Goal: Communication & Community: Answer question/provide support

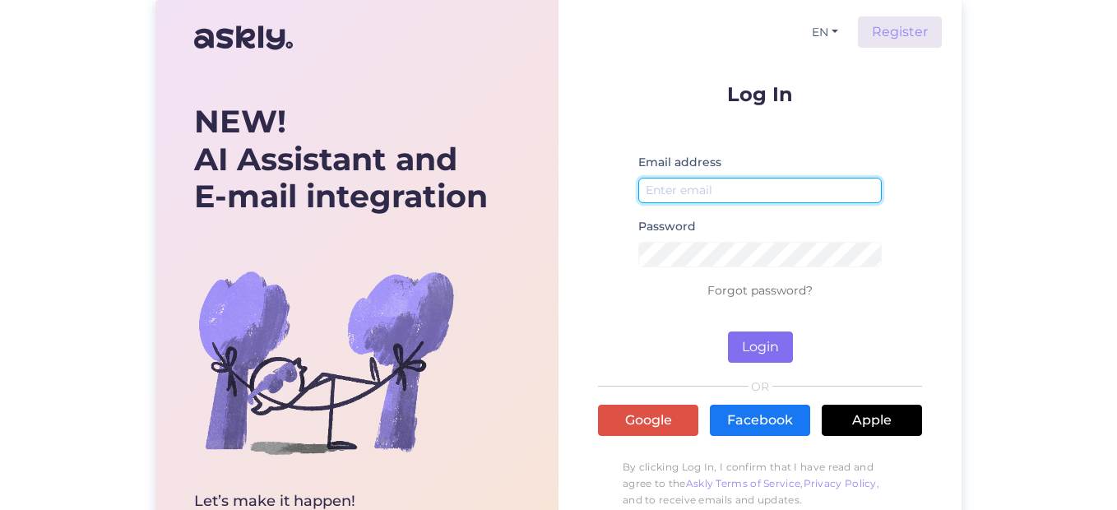
type input "[EMAIL_ADDRESS][DOMAIN_NAME]"
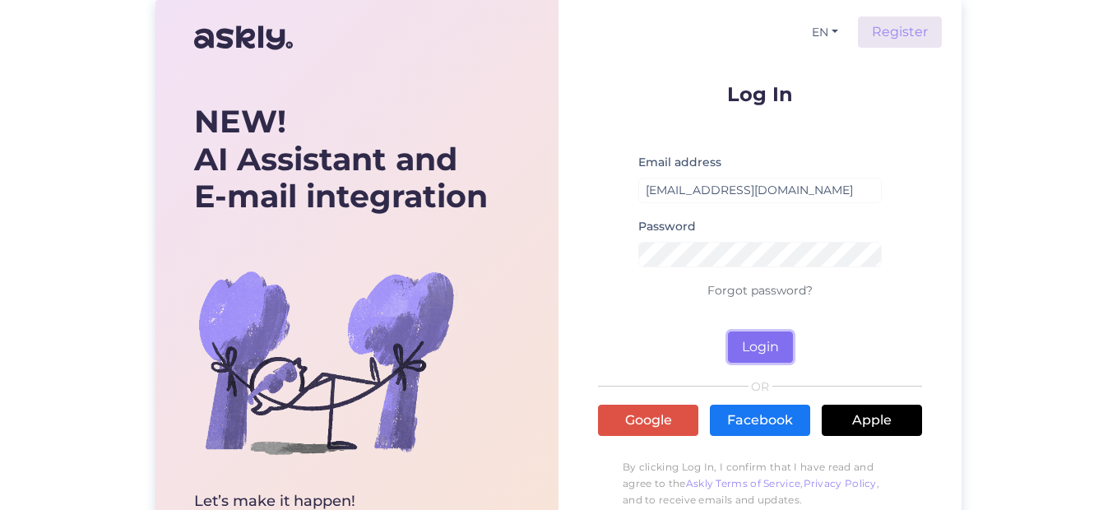
click at [763, 339] on button "Login" at bounding box center [760, 346] width 65 height 31
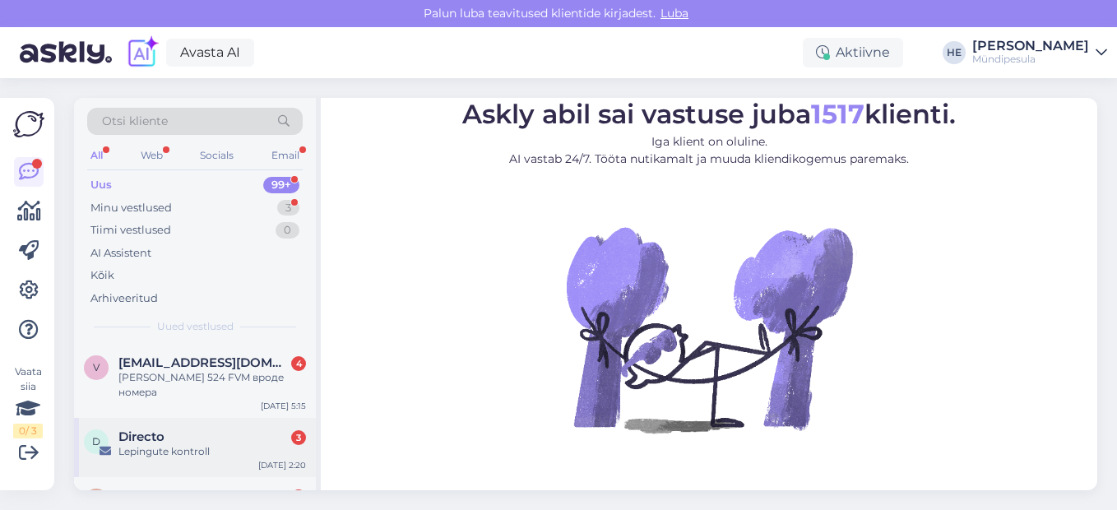
click at [140, 429] on span "Directo" at bounding box center [141, 436] width 46 height 15
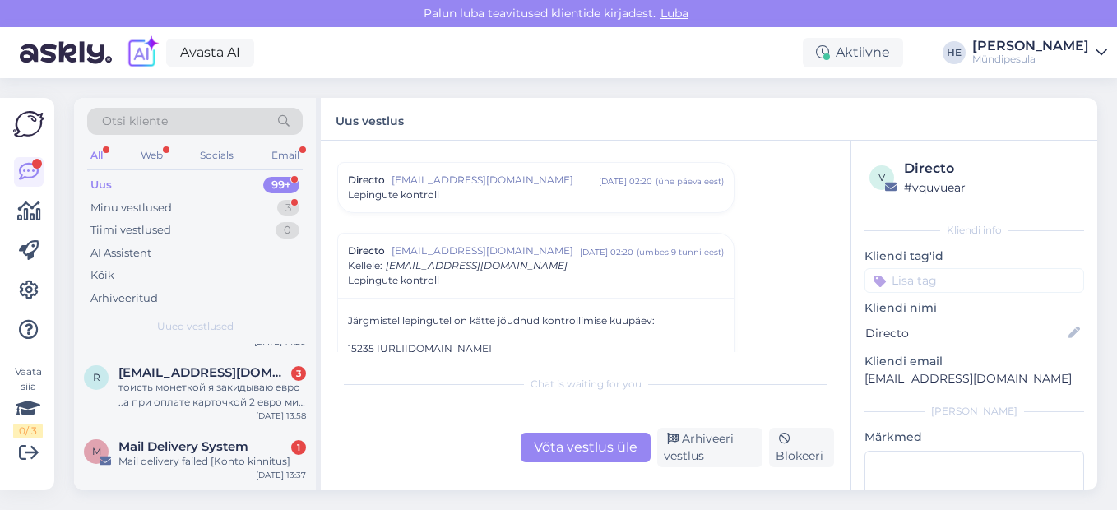
scroll to position [230, 0]
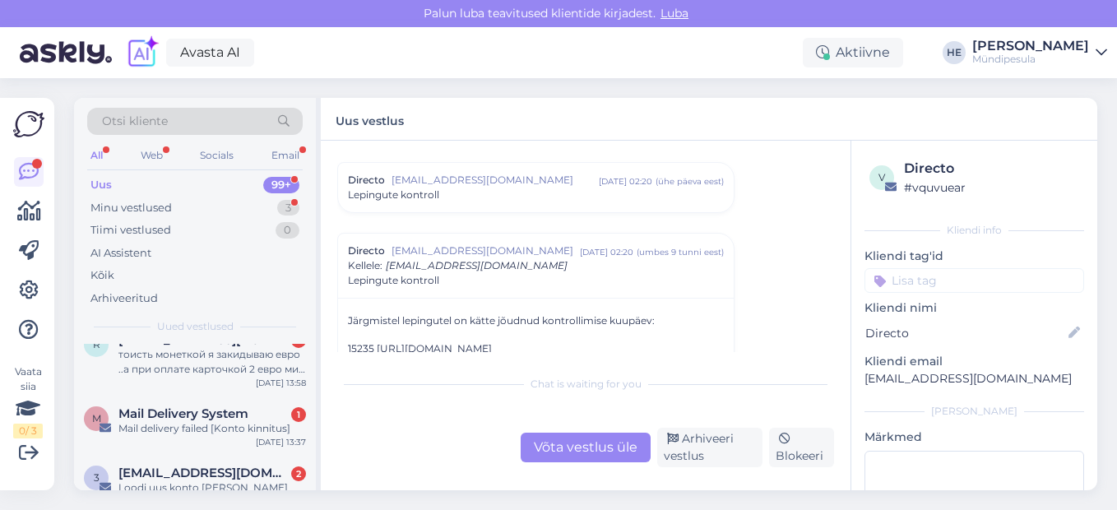
click at [140, 423] on div "M Mail Delivery System [DATE] delivery failed [Konto kinnitus] [DATE] 13:37" at bounding box center [195, 424] width 242 height 59
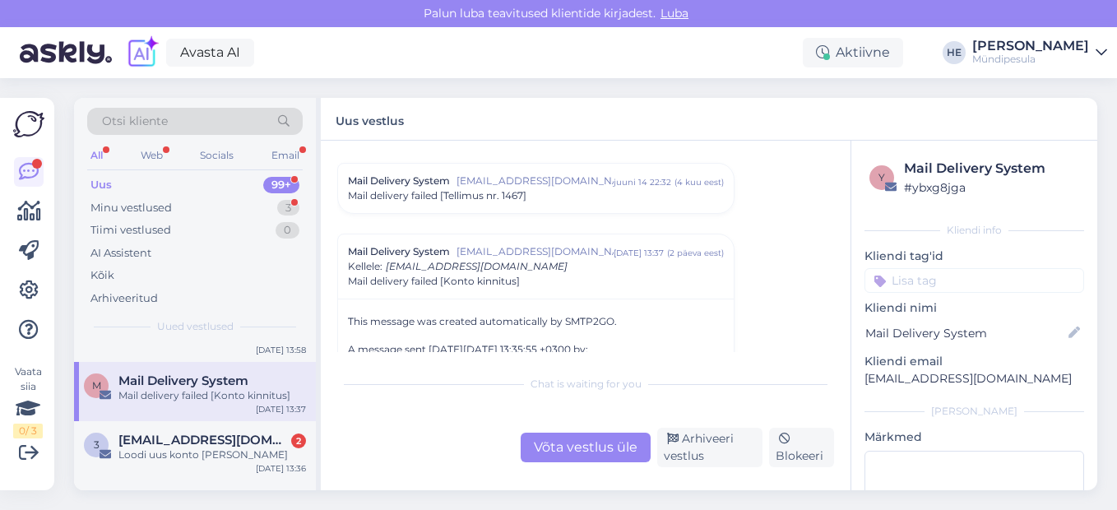
scroll to position [296, 0]
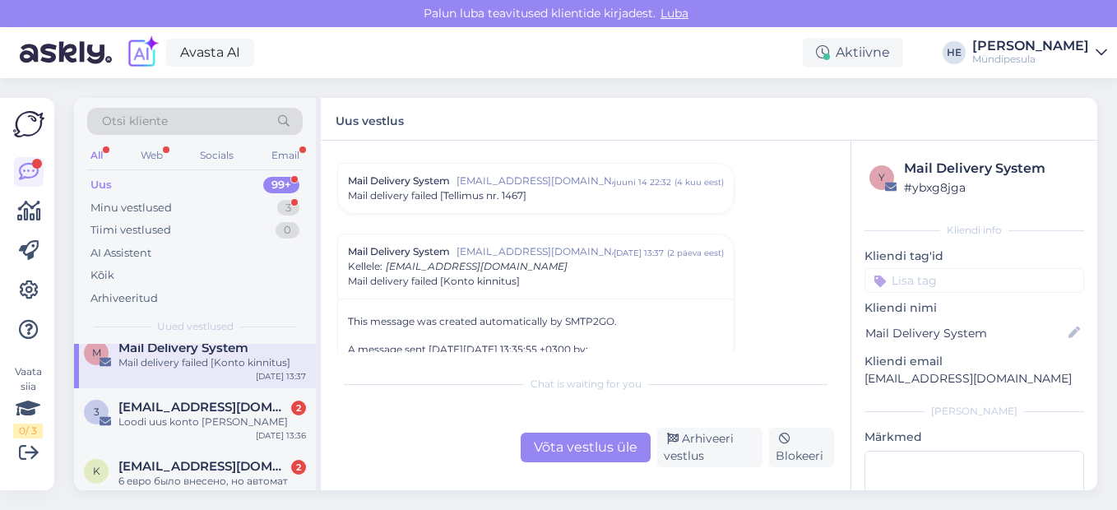
click at [140, 423] on div "3 [EMAIL_ADDRESS][DOMAIN_NAME] 2 Loodi uus konto [PERSON_NAME] [DATE] 13:36" at bounding box center [195, 417] width 242 height 59
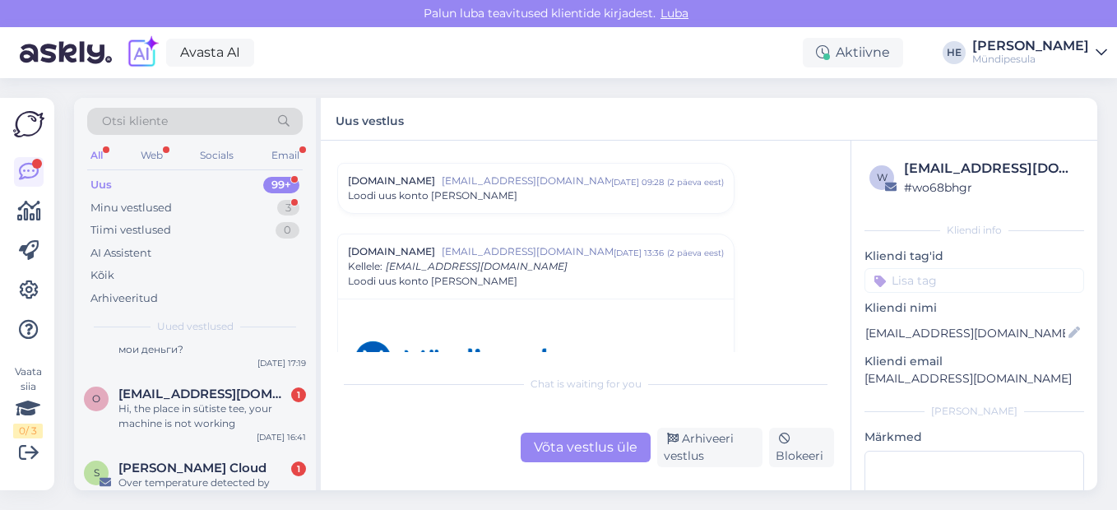
scroll to position [756, 0]
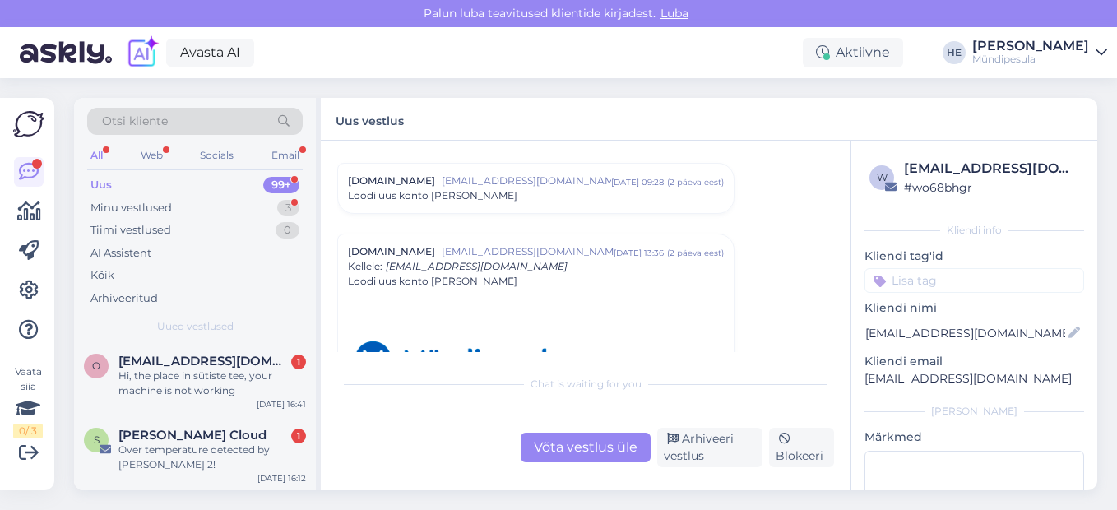
click at [140, 428] on span "[PERSON_NAME] Cloud" at bounding box center [192, 435] width 148 height 15
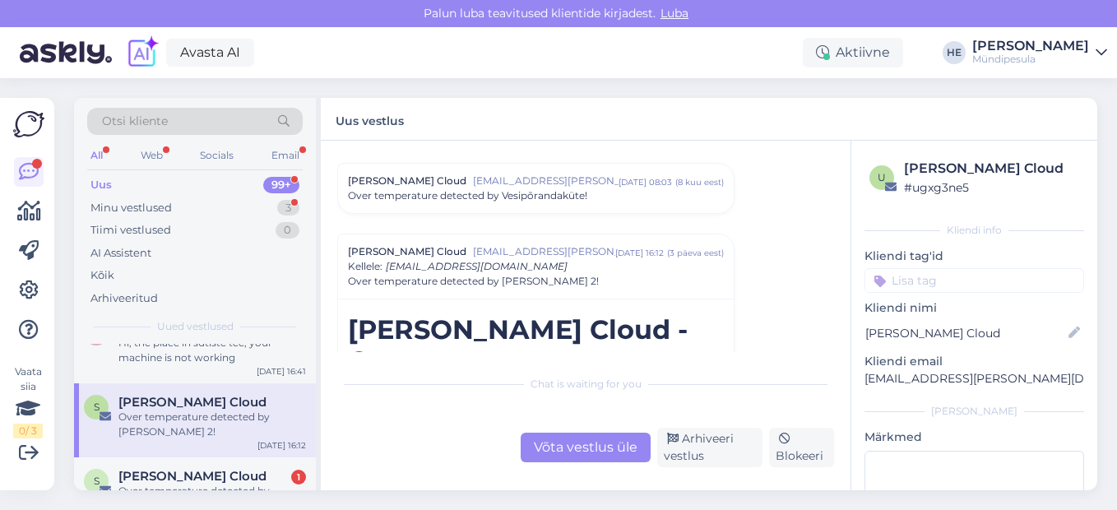
scroll to position [822, 0]
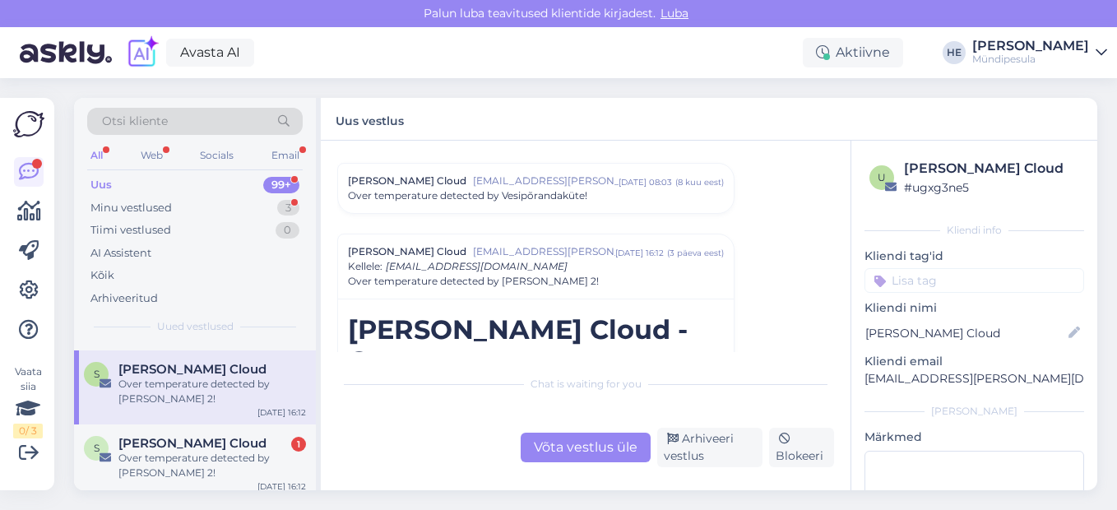
click at [140, 436] on span "[PERSON_NAME] Cloud" at bounding box center [192, 443] width 148 height 15
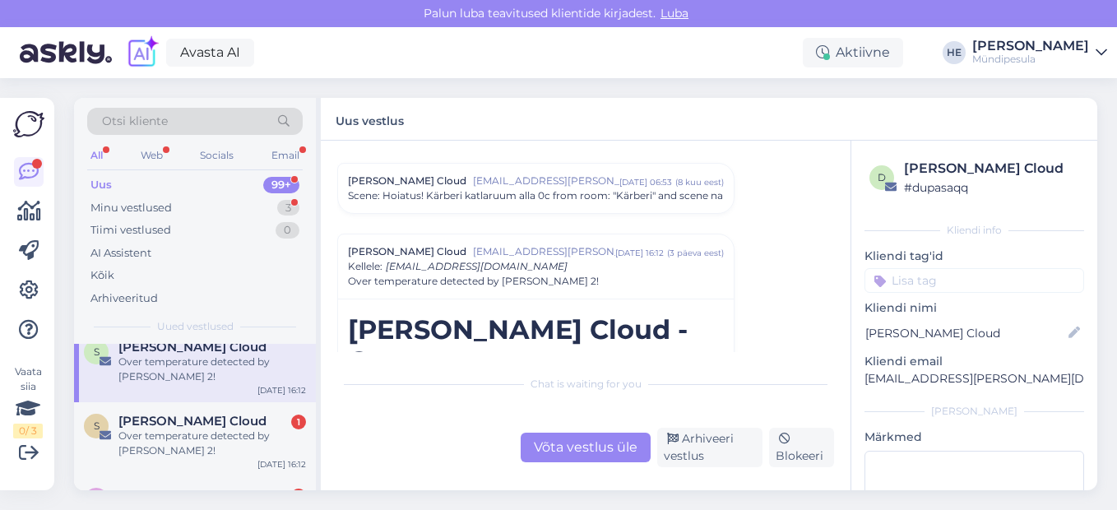
scroll to position [921, 0]
click at [140, 426] on div "Over temperature detected by [PERSON_NAME] 2!" at bounding box center [211, 441] width 187 height 30
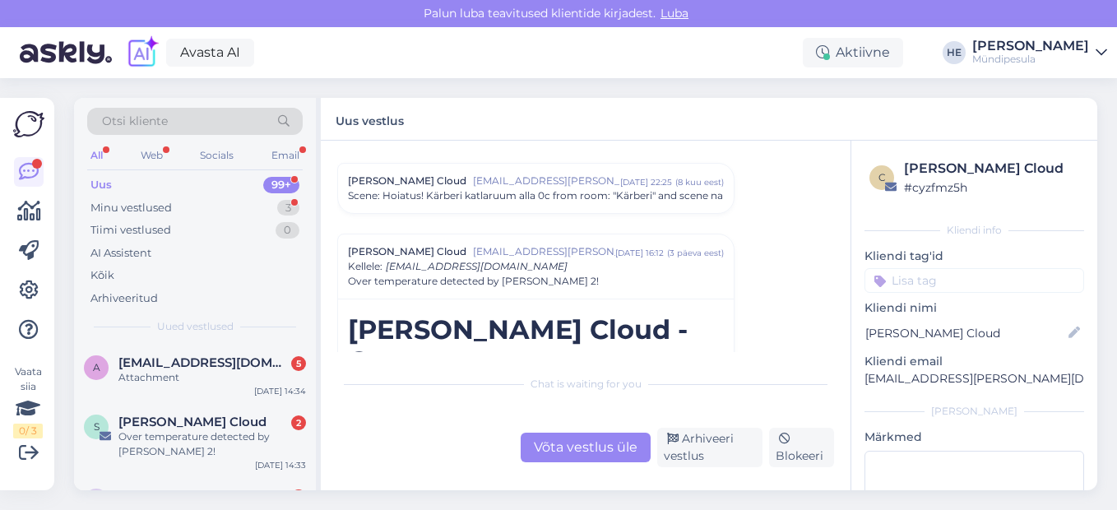
scroll to position [1052, 0]
click at [140, 428] on div "Over temperature detected by [PERSON_NAME] 2!" at bounding box center [211, 443] width 187 height 30
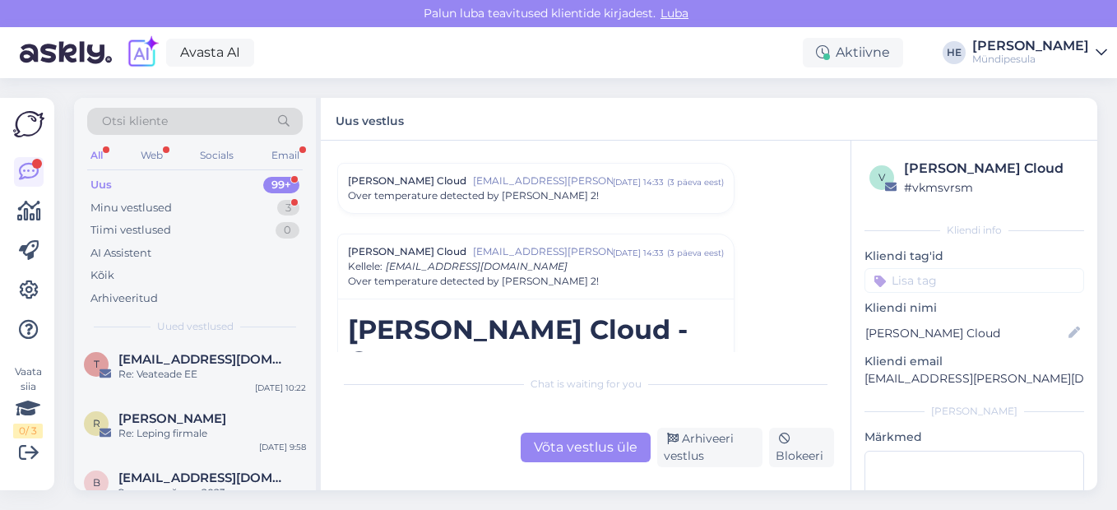
scroll to position [1546, 0]
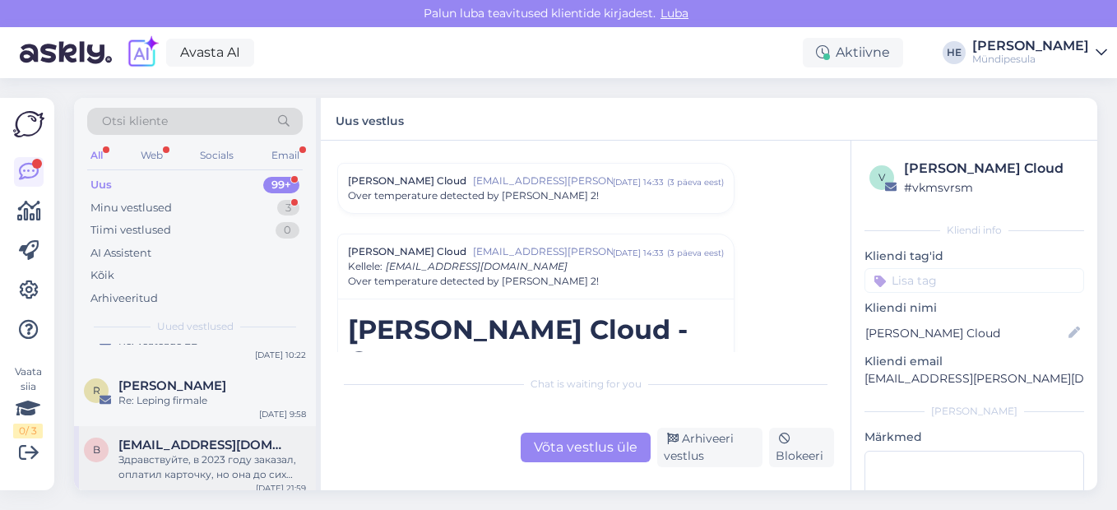
click at [129, 452] on div "Здравствуйте, в 2023 году заказал, оплатил карточку, но она до сих пор не пришл…" at bounding box center [211, 467] width 187 height 30
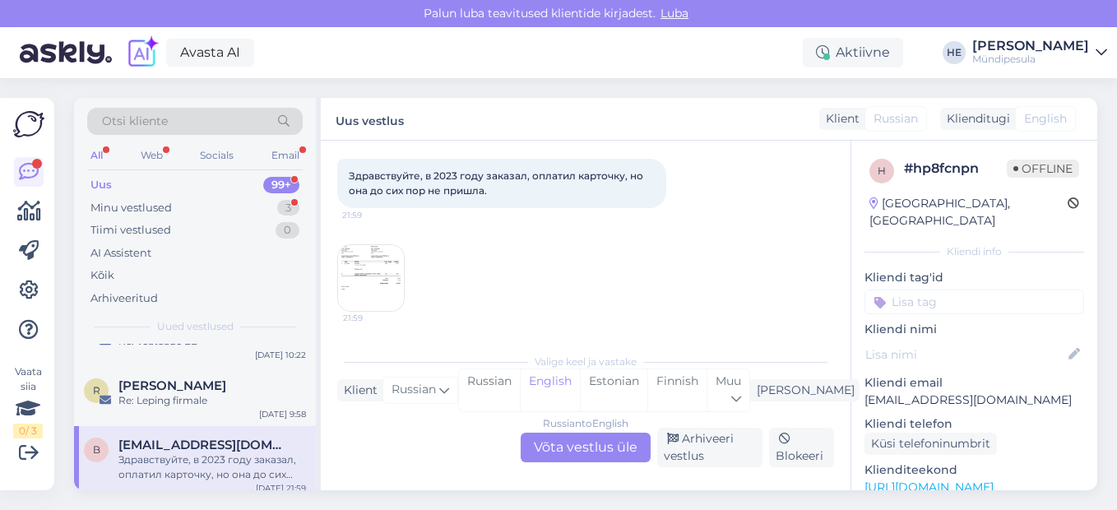
scroll to position [35, 0]
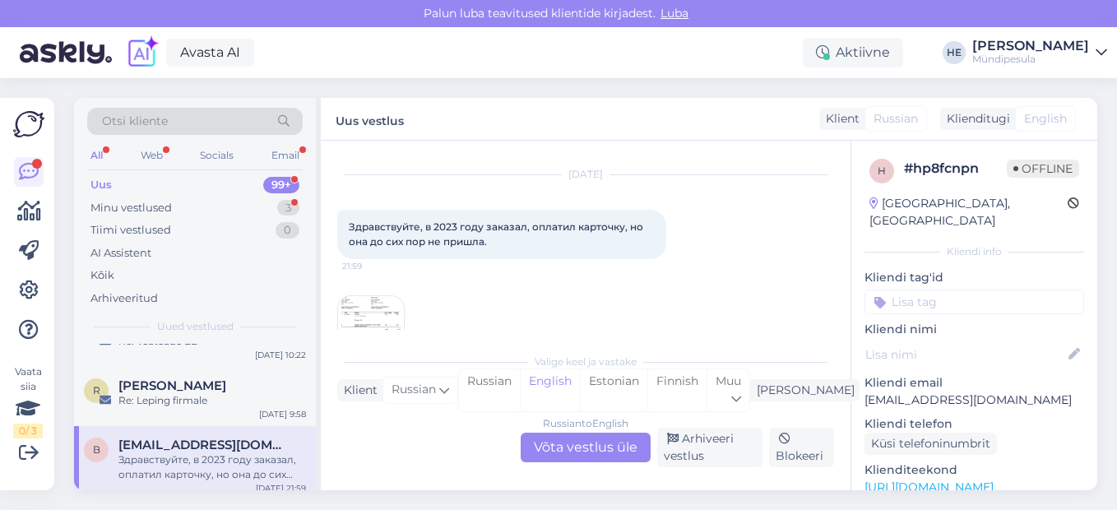
click at [362, 310] on img at bounding box center [371, 329] width 66 height 66
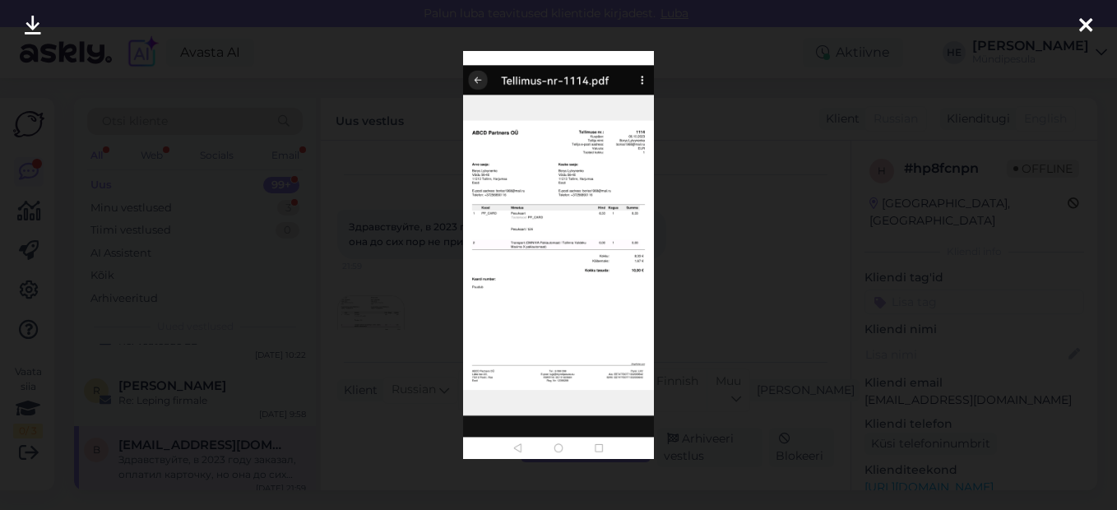
click at [1083, 25] on icon at bounding box center [1085, 26] width 13 height 21
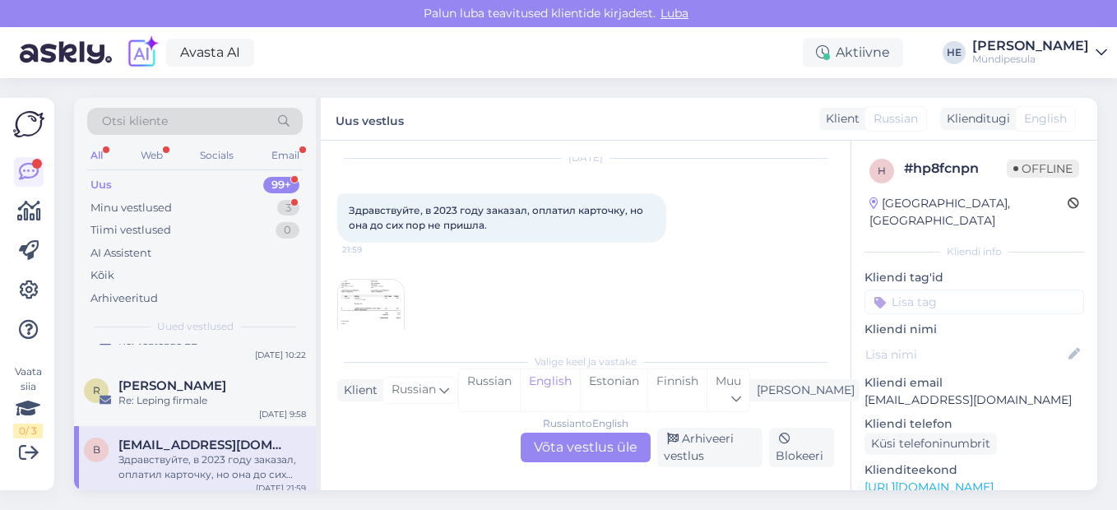
scroll to position [86, 0]
